Goal: Find specific page/section: Find specific page/section

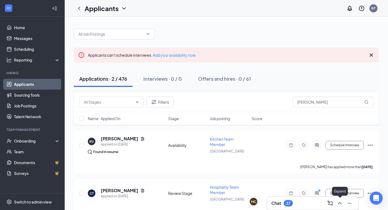
click at [338, 201] on icon "ChevronUp" at bounding box center [340, 203] width 6 height 6
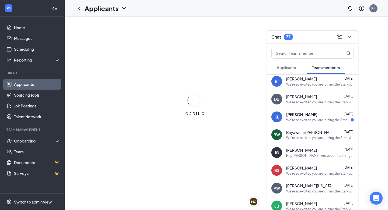
scroll to position [2, 0]
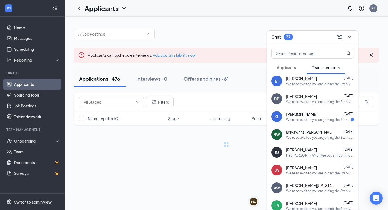
click at [290, 70] on span "Applicants" at bounding box center [286, 67] width 19 height 5
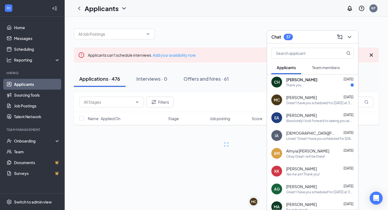
scroll to position [0, 0]
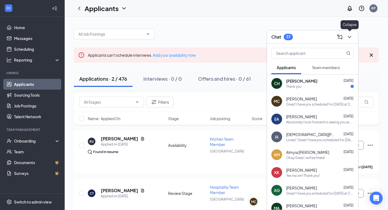
click at [346, 33] on div at bounding box center [349, 37] width 10 height 9
click at [258, 51] on div "Applicants can't schedule interviews. Add your availability now" at bounding box center [226, 54] width 305 height 15
